Goal: Task Accomplishment & Management: Manage account settings

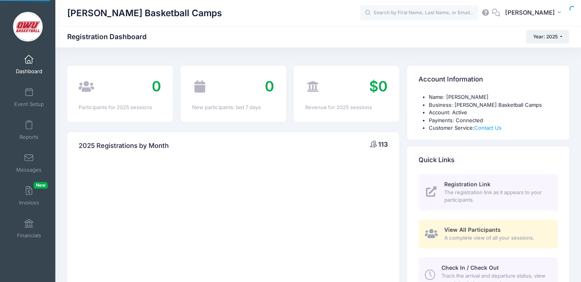
select select
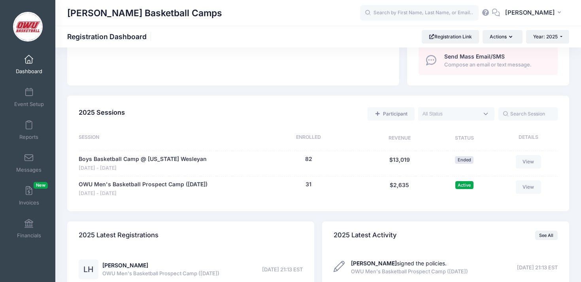
scroll to position [302, 0]
click at [310, 181] on button "31" at bounding box center [309, 184] width 6 height 8
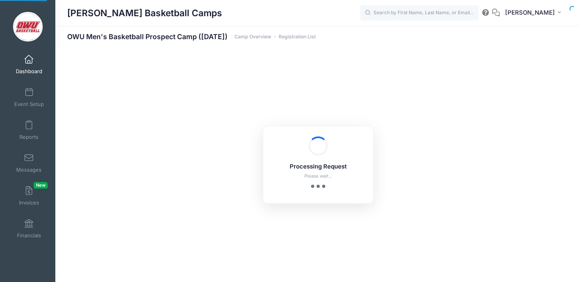
select select "10"
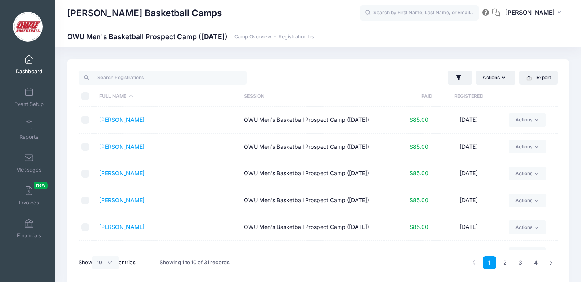
click at [461, 96] on th "Registered" at bounding box center [469, 96] width 72 height 21
click at [128, 123] on link "Hamilton, Liam" at bounding box center [121, 119] width 45 height 7
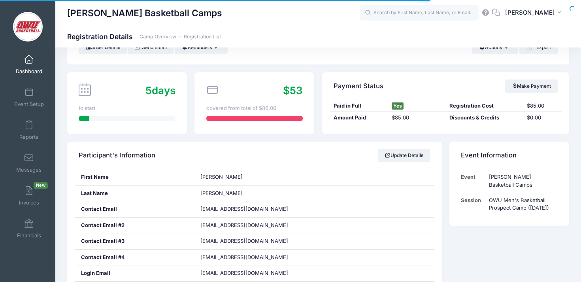
scroll to position [125, 0]
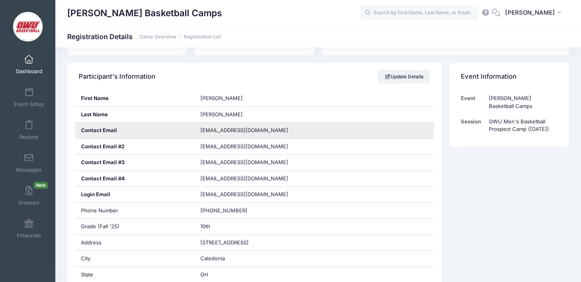
click at [225, 129] on span "lhamilton053@gmail.com" at bounding box center [244, 130] width 88 height 6
copy div "lhamilton053@gmail.com"
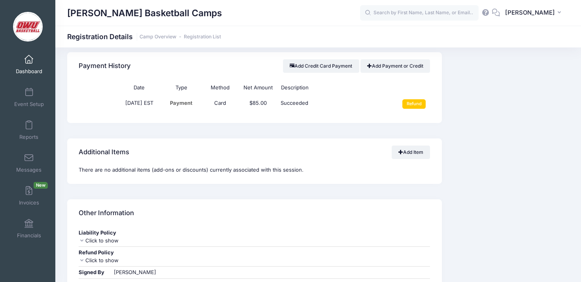
scroll to position [0, 0]
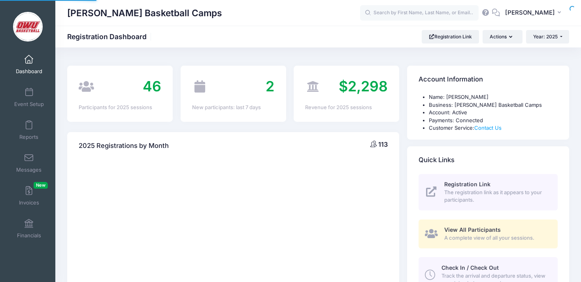
select select
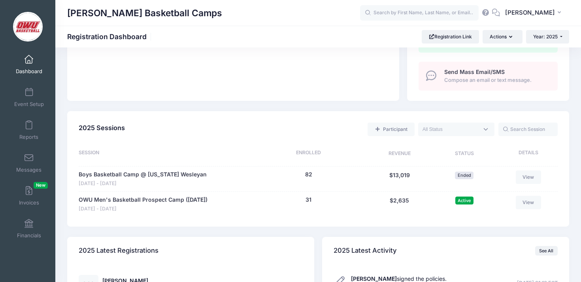
scroll to position [430, 0]
